Goal: Navigation & Orientation: Go to known website

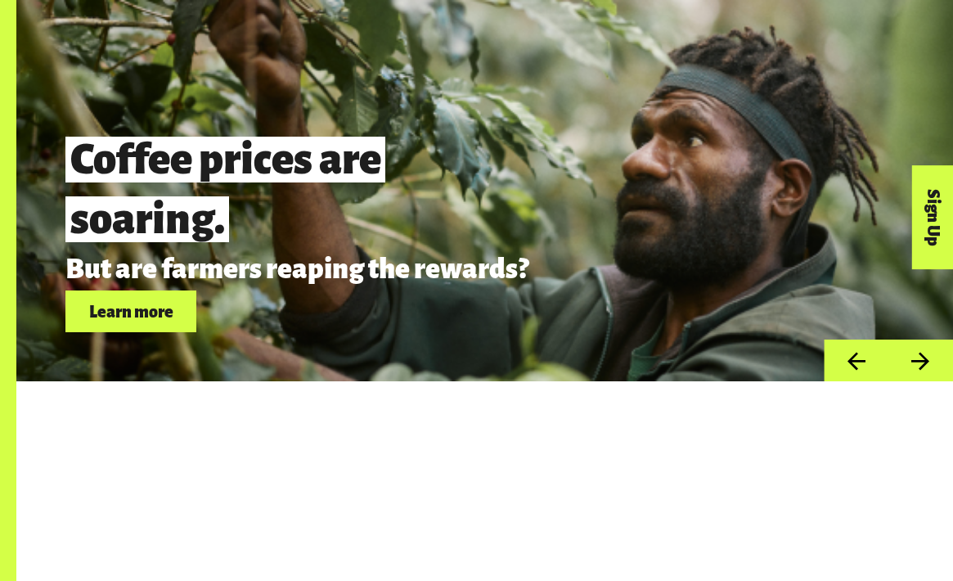
scroll to position [4244, 0]
